Goal: Ask a question: Seek information or help from site administrators or community

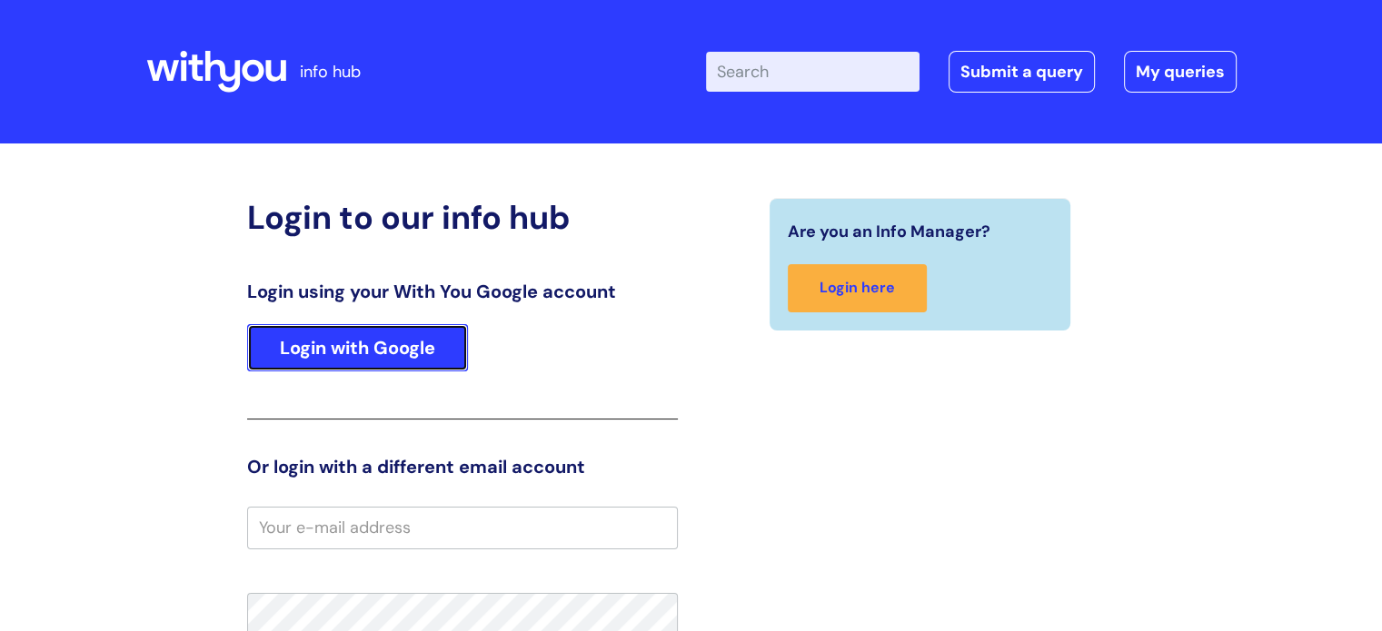
click at [413, 352] on link "Login with Google" at bounding box center [357, 347] width 221 height 47
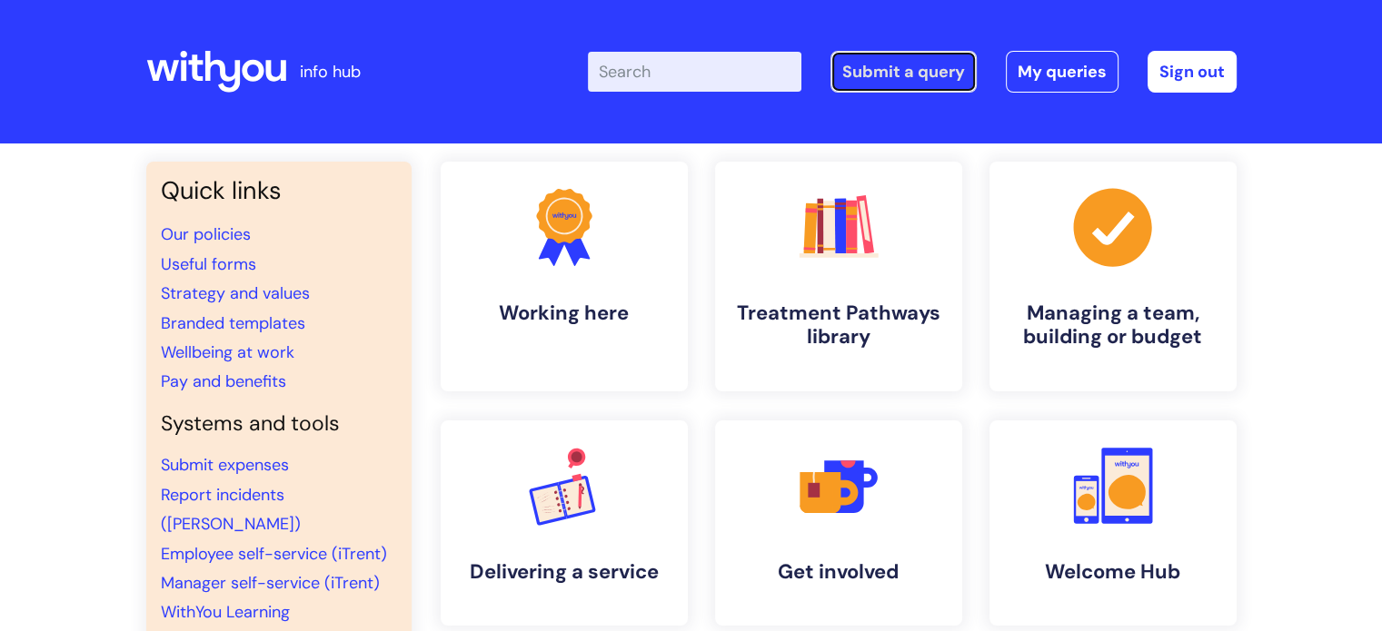
click at [919, 67] on link "Submit a query" at bounding box center [903, 72] width 146 height 42
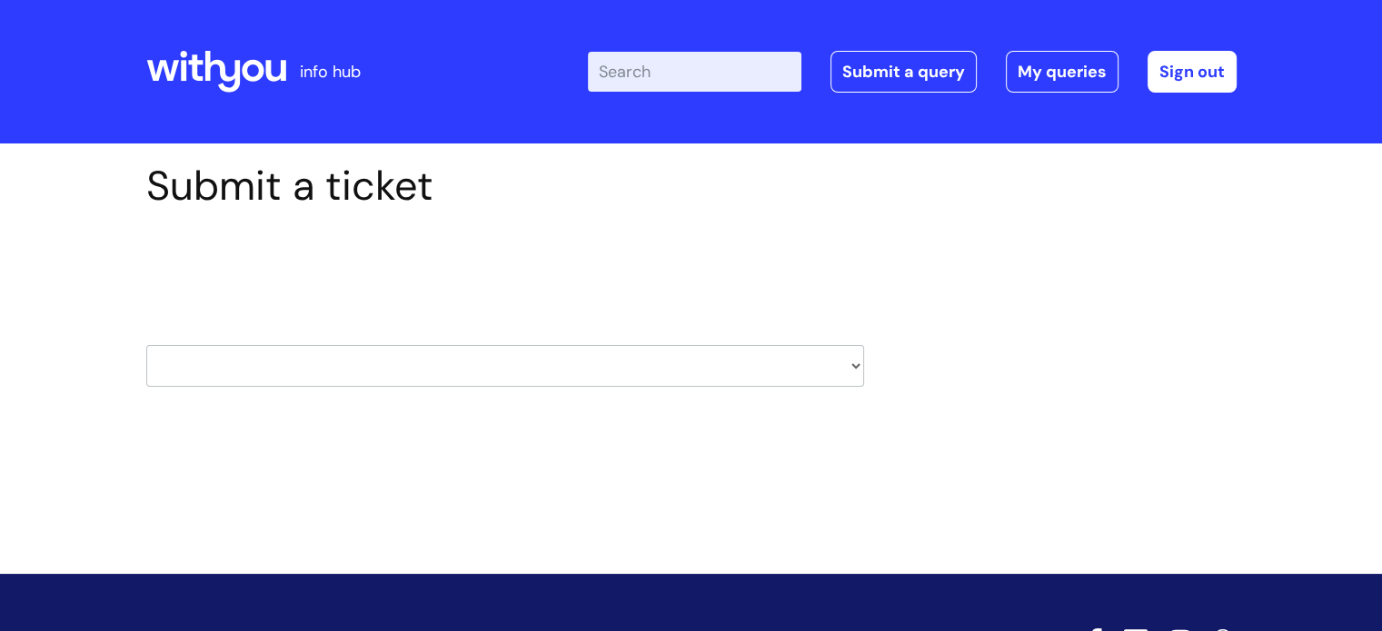
click at [680, 360] on select "HR / People IT and Support Clinical Drug Alerts Finance Accounts Data Support T…" at bounding box center [505, 366] width 718 height 42
click at [545, 454] on div "Submit a ticket Select issue type HR / People IT and Support Clinical Drug Aler…" at bounding box center [691, 332] width 1382 height 376
